Goal: Information Seeking & Learning: Learn about a topic

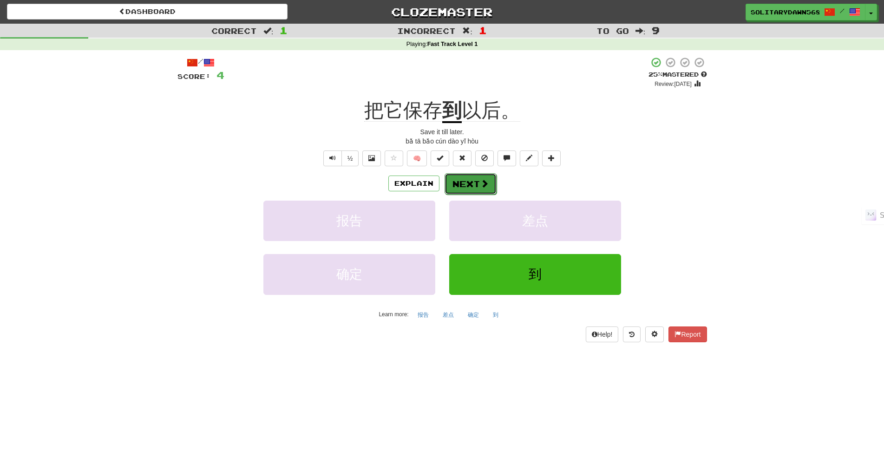
click at [480, 189] on button "Next" at bounding box center [470, 183] width 52 height 21
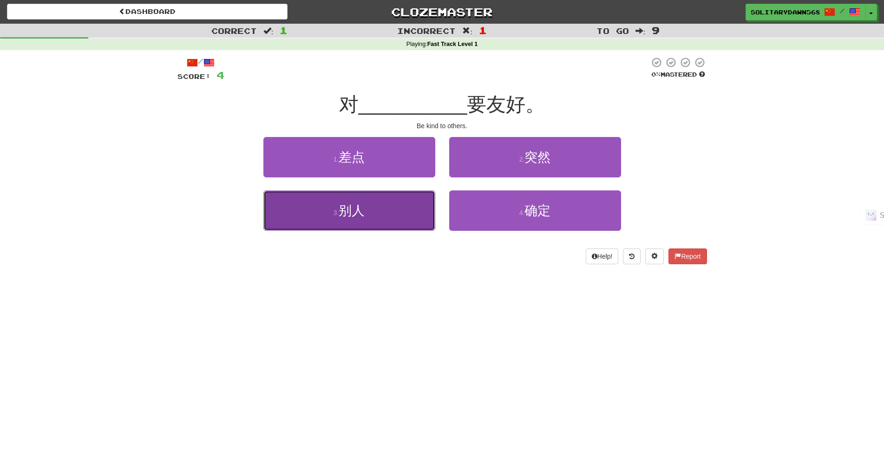
click at [375, 219] on button "3 . 别人" at bounding box center [349, 210] width 172 height 40
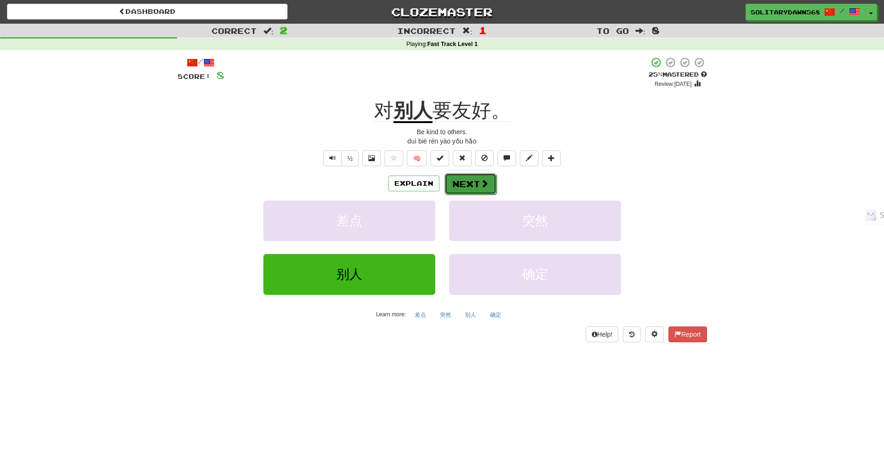
click at [482, 187] on span at bounding box center [484, 183] width 8 height 8
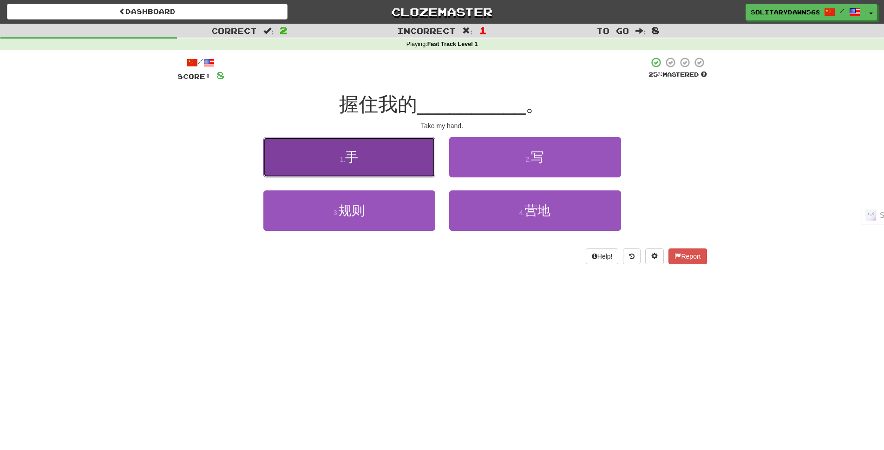
click at [399, 169] on button "1 . 手" at bounding box center [349, 157] width 172 height 40
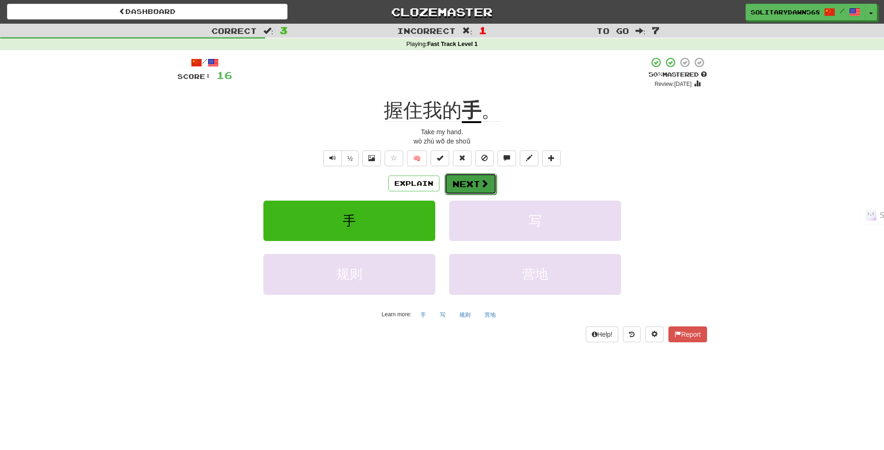
click at [460, 186] on button "Next" at bounding box center [470, 183] width 52 height 21
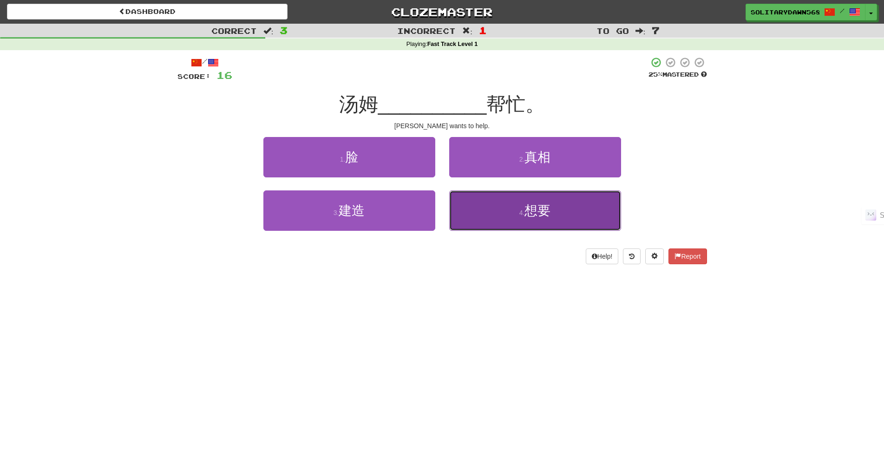
click at [494, 214] on button "4 . 想要" at bounding box center [535, 210] width 172 height 40
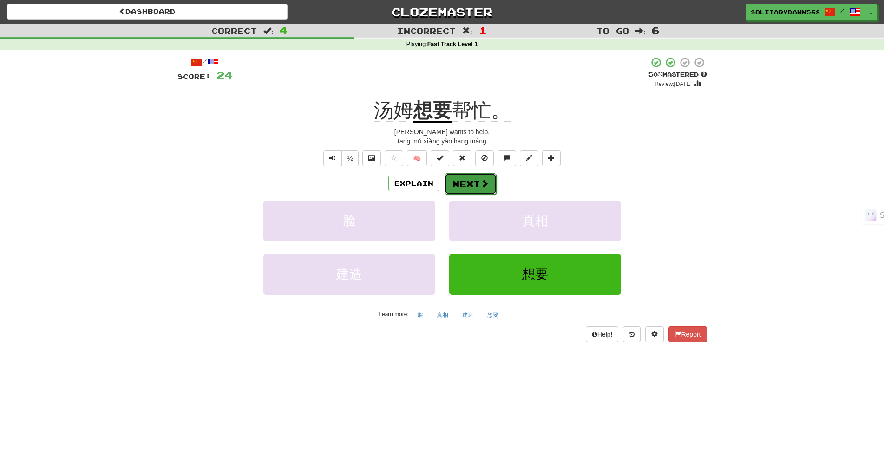
click at [457, 181] on button "Next" at bounding box center [470, 183] width 52 height 21
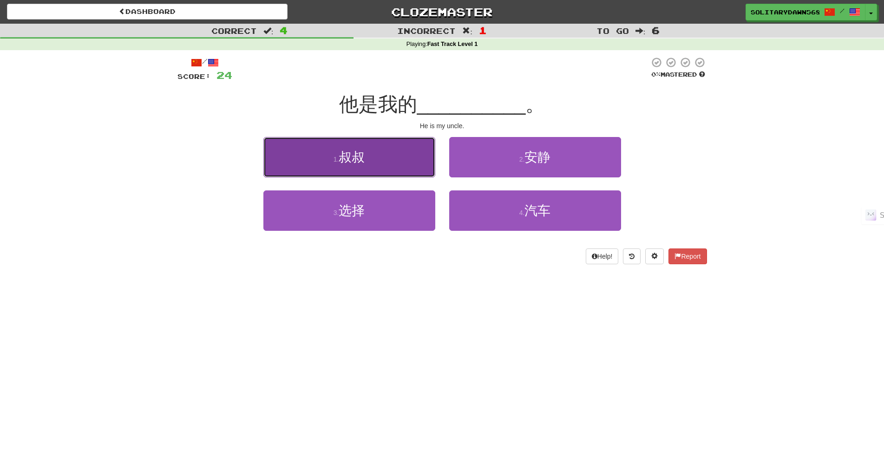
click at [392, 164] on button "1 . 叔叔" at bounding box center [349, 157] width 172 height 40
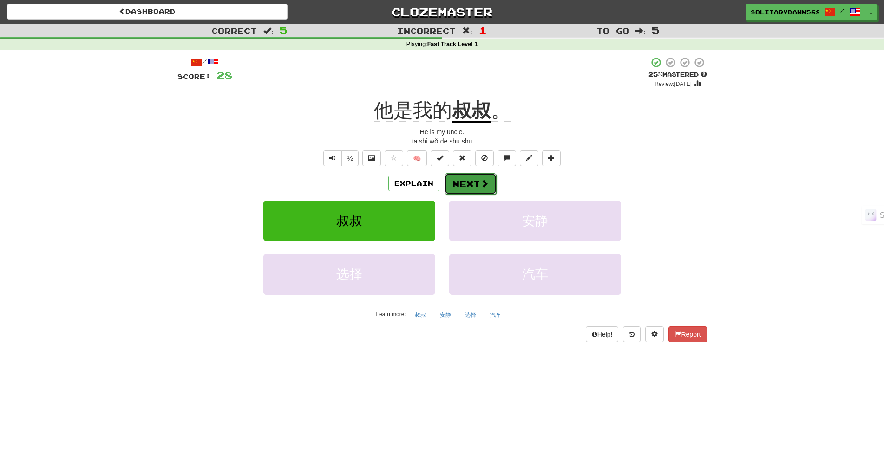
click at [477, 185] on button "Next" at bounding box center [470, 183] width 52 height 21
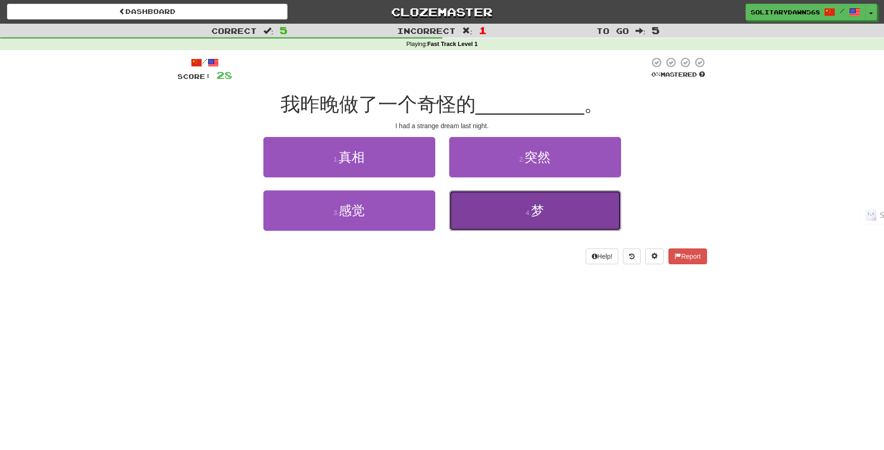
click at [514, 218] on button "4 . 梦" at bounding box center [535, 210] width 172 height 40
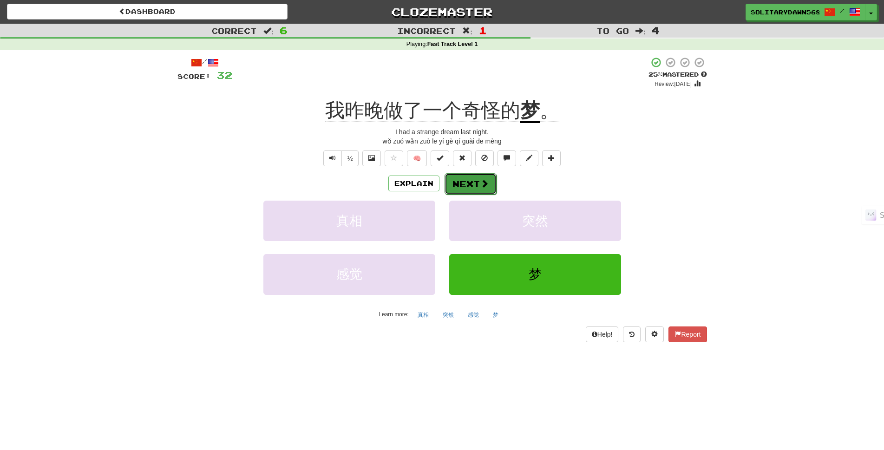
click at [471, 176] on button "Next" at bounding box center [470, 183] width 52 height 21
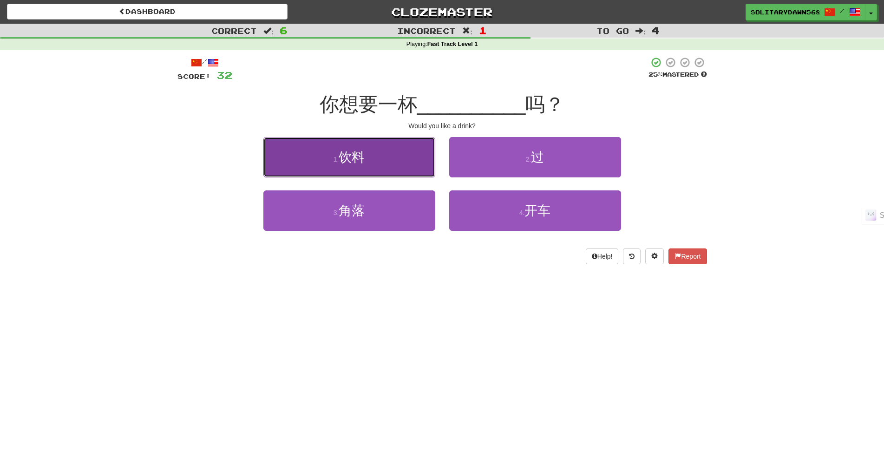
click at [411, 156] on button "1 . 饮料" at bounding box center [349, 157] width 172 height 40
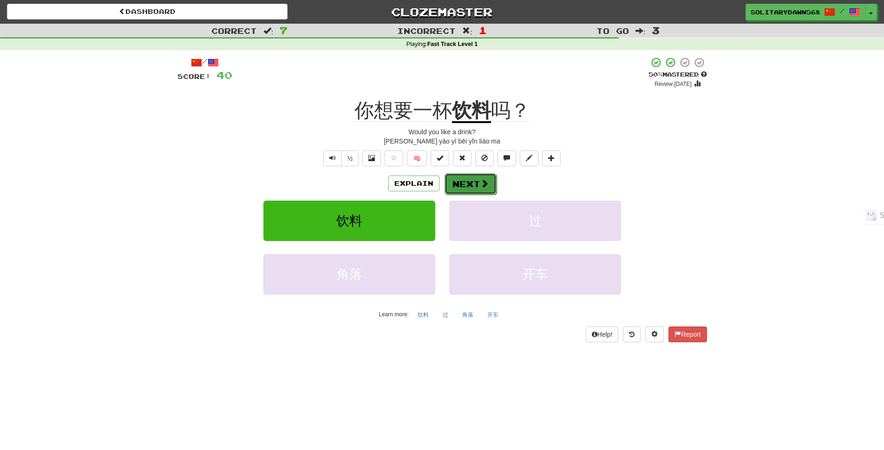
click at [488, 183] on span at bounding box center [484, 183] width 8 height 8
